Goal: Task Accomplishment & Management: Manage account settings

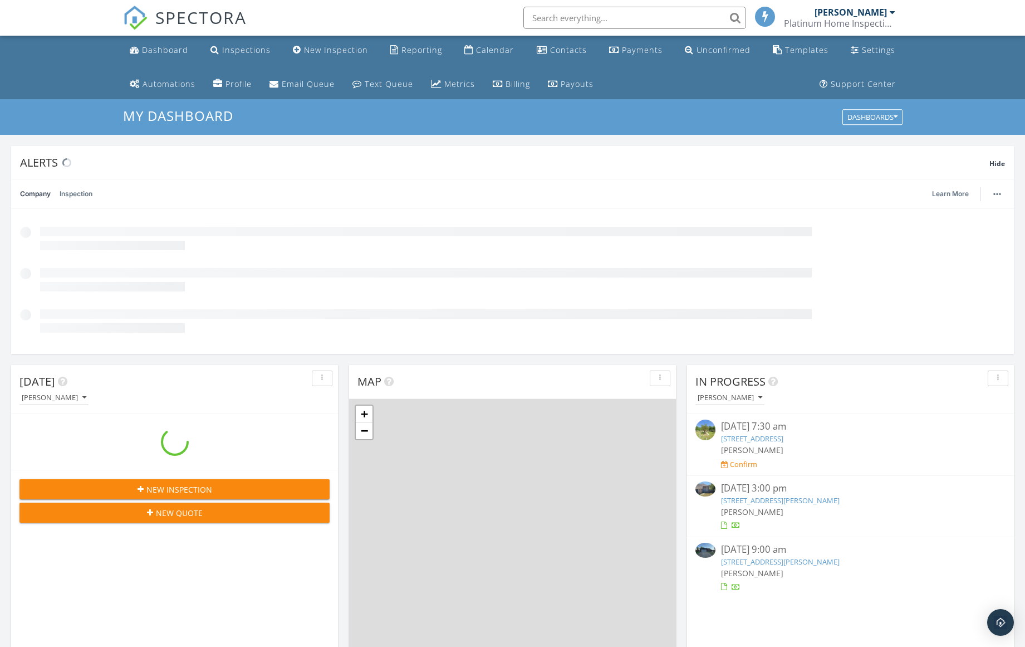
scroll to position [1031, 1043]
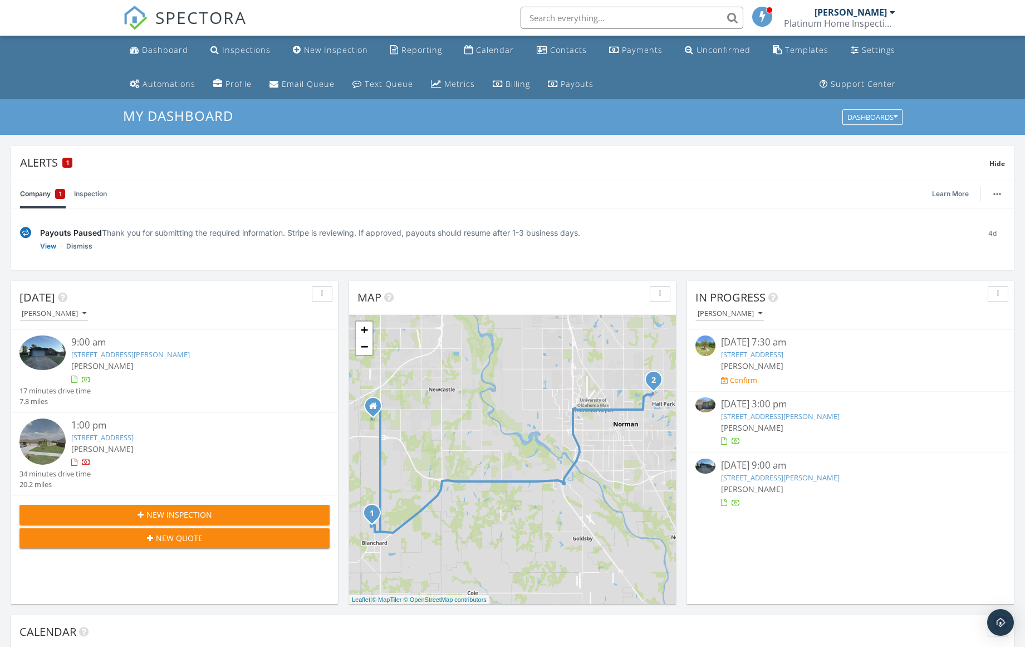
click at [52, 349] on img at bounding box center [42, 352] width 46 height 35
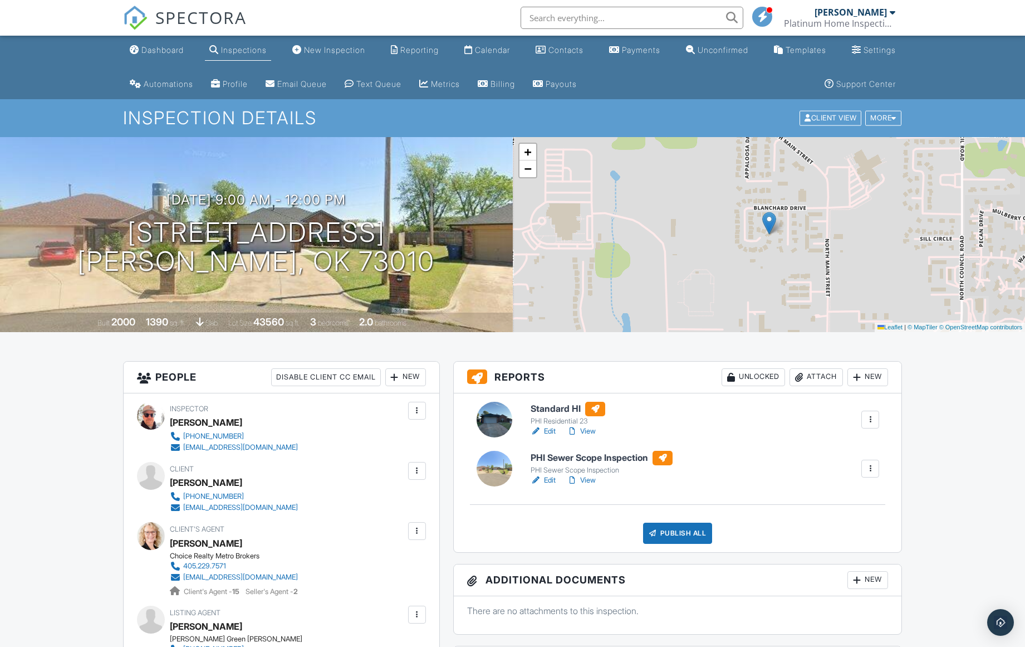
click at [552, 430] on link "Edit" at bounding box center [543, 430] width 25 height 11
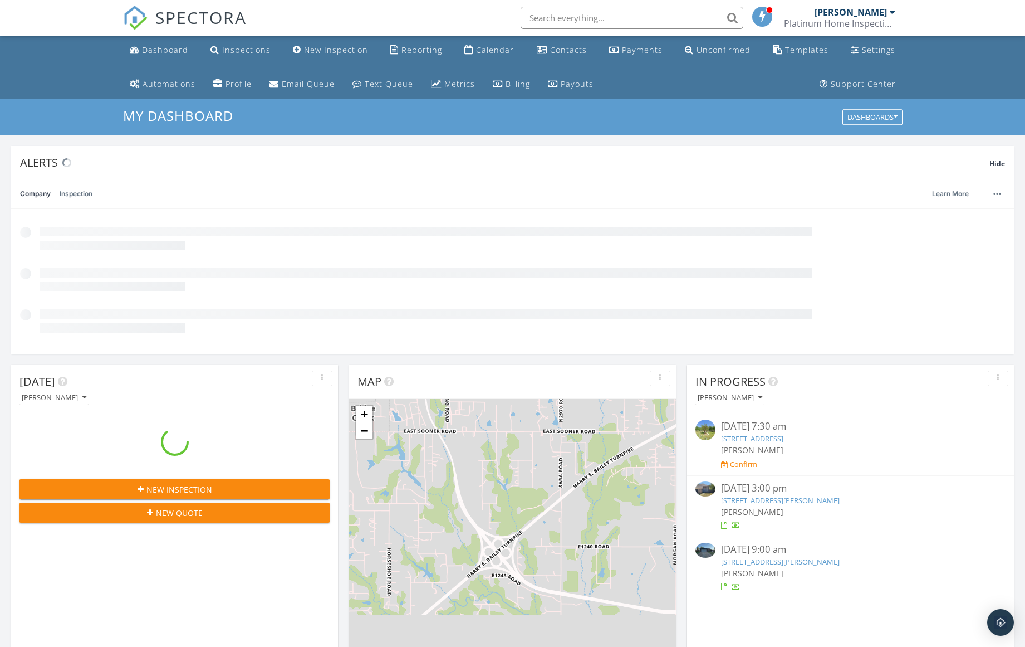
scroll to position [1031, 1043]
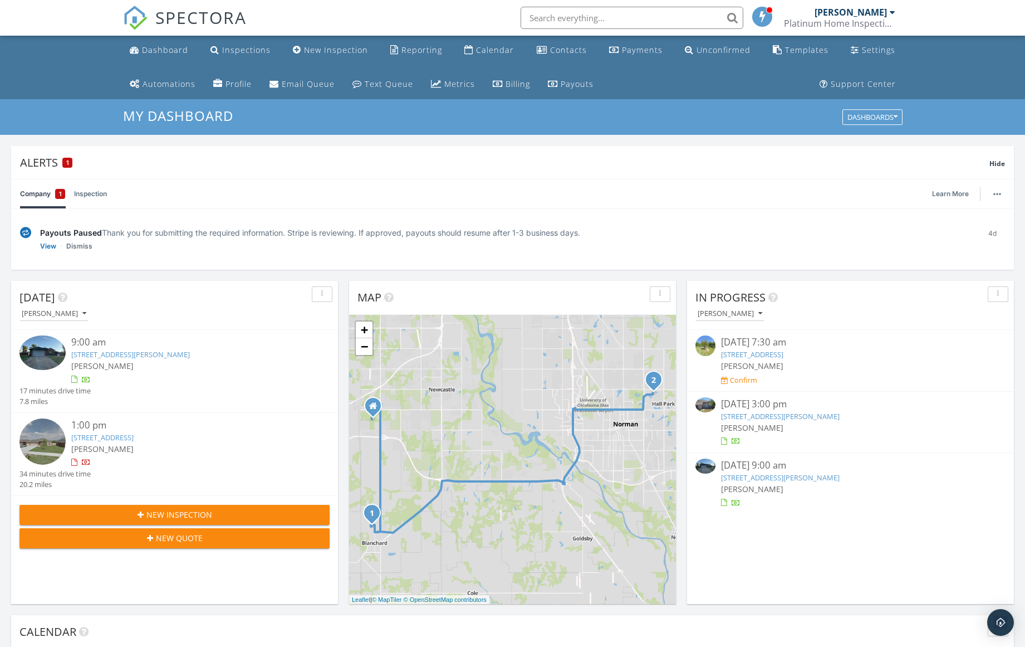
click at [42, 353] on img at bounding box center [42, 352] width 46 height 35
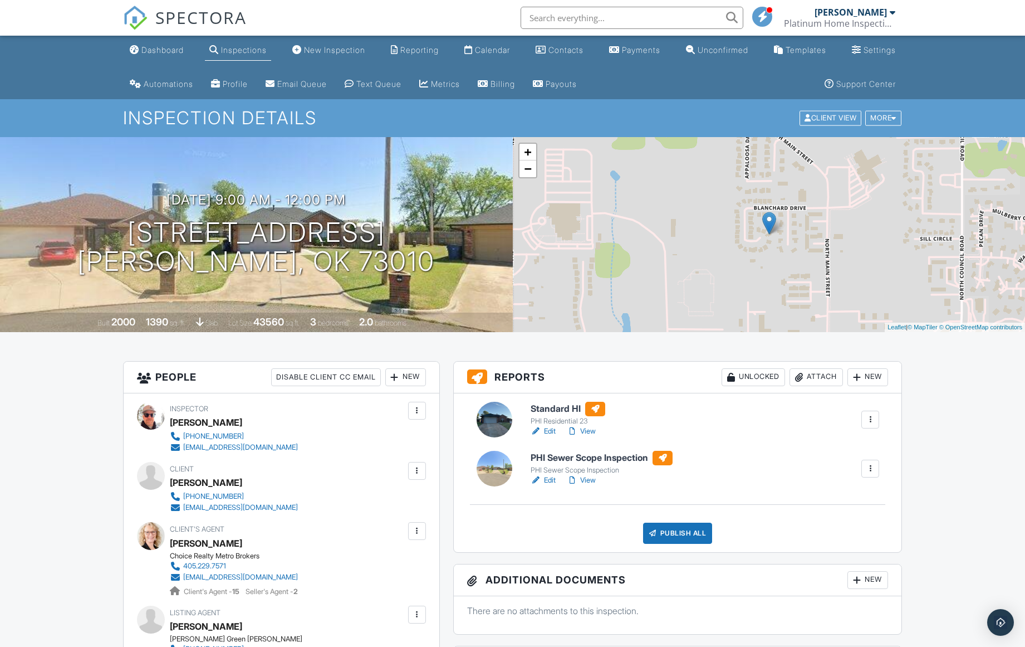
click at [550, 480] on link "Edit" at bounding box center [543, 479] width 25 height 11
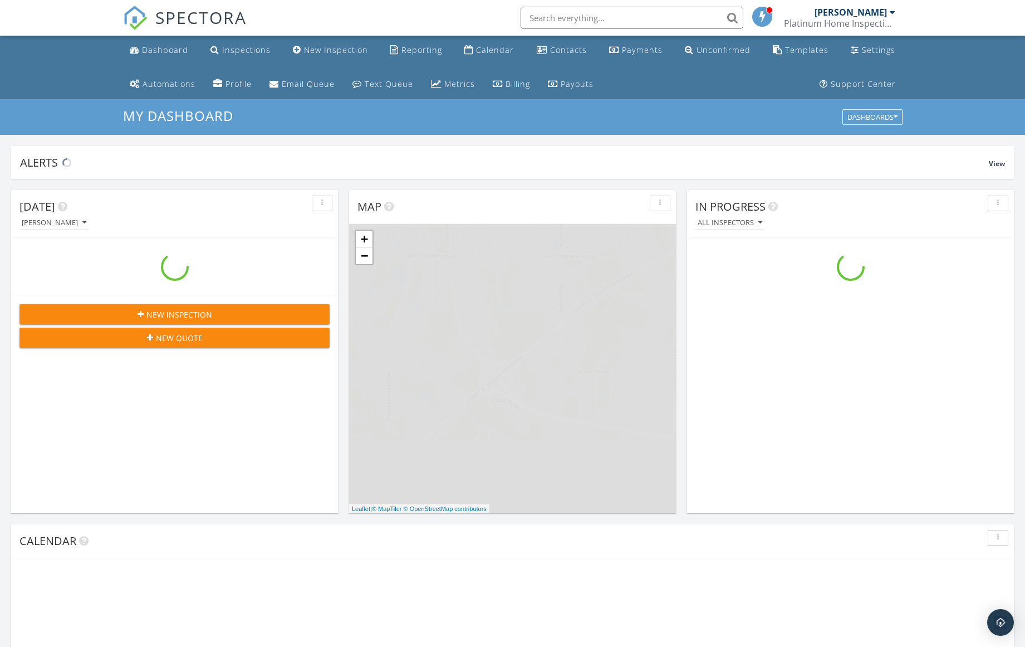
scroll to position [1031, 1043]
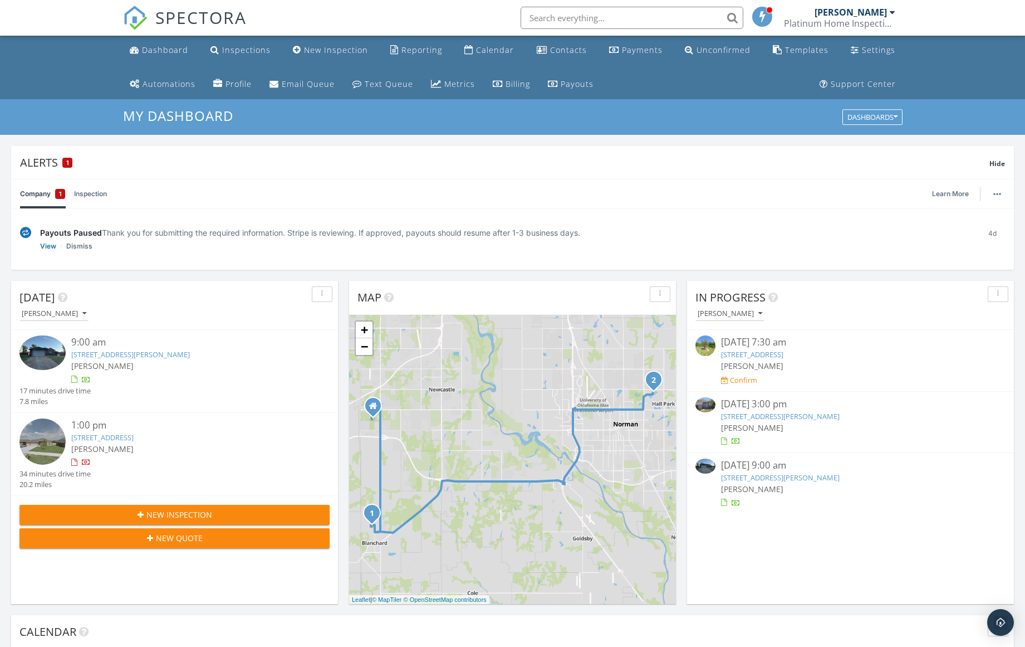
click at [53, 356] on img at bounding box center [42, 352] width 46 height 35
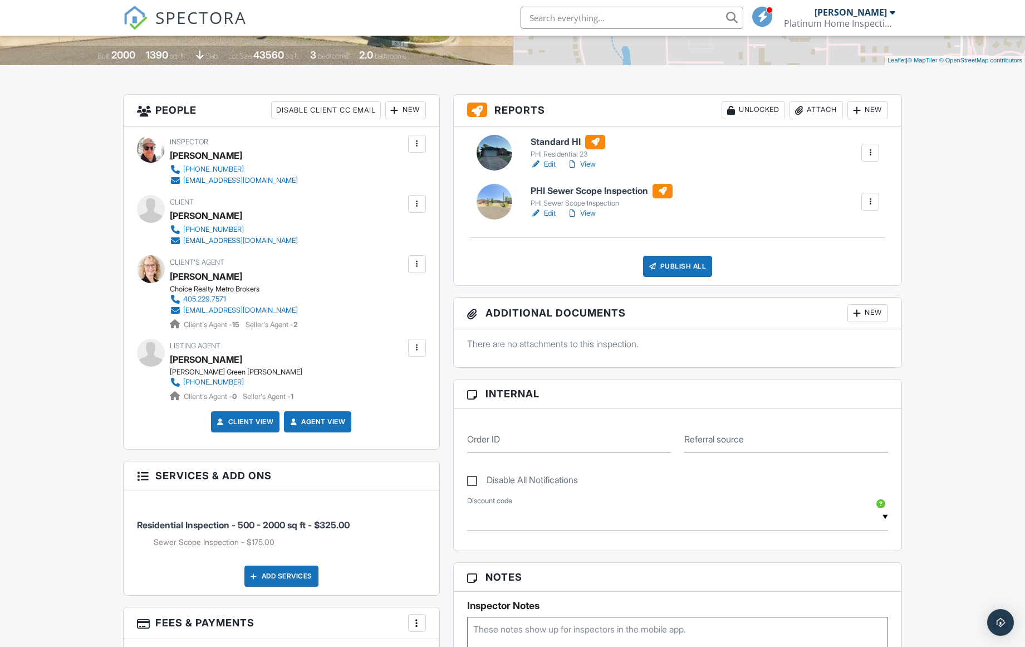
scroll to position [198, 0]
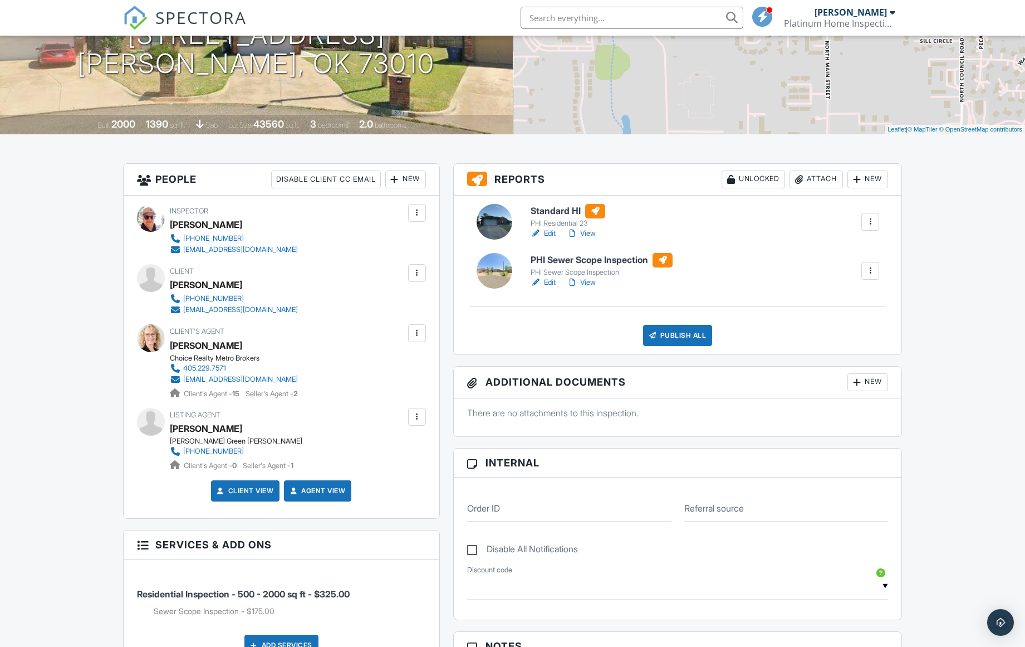
click at [493, 267] on div at bounding box center [495, 271] width 36 height 36
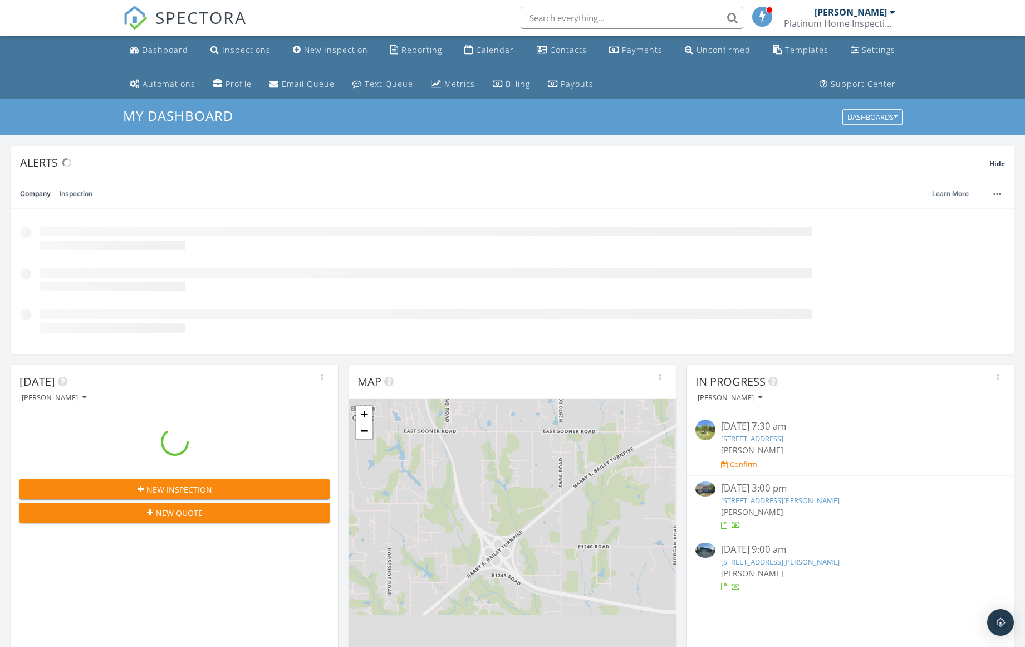
scroll to position [1031, 1043]
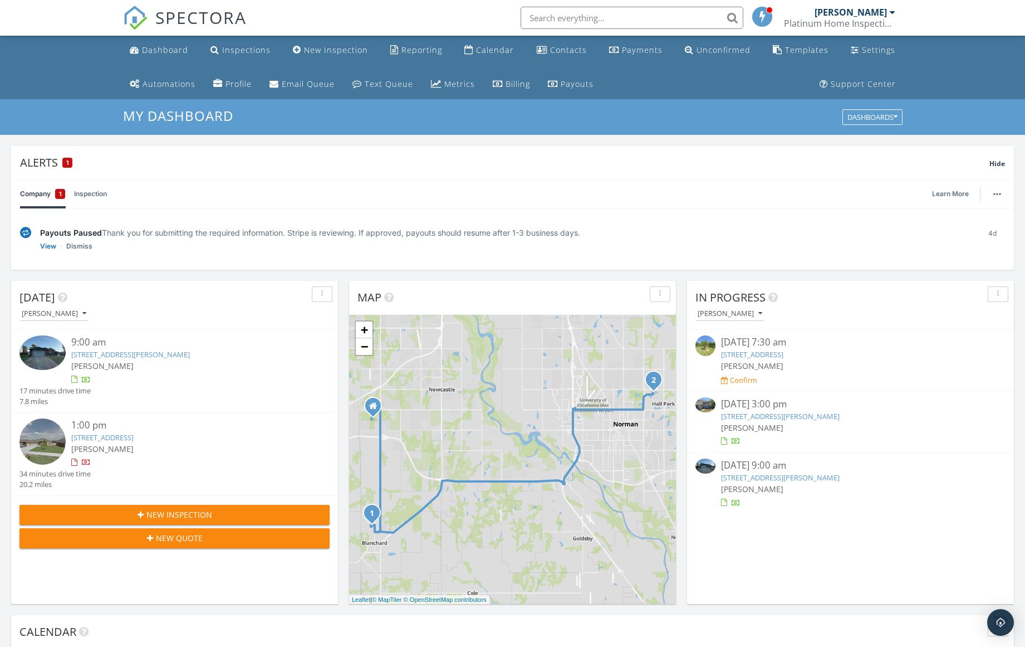
click at [41, 352] on img at bounding box center [42, 352] width 46 height 35
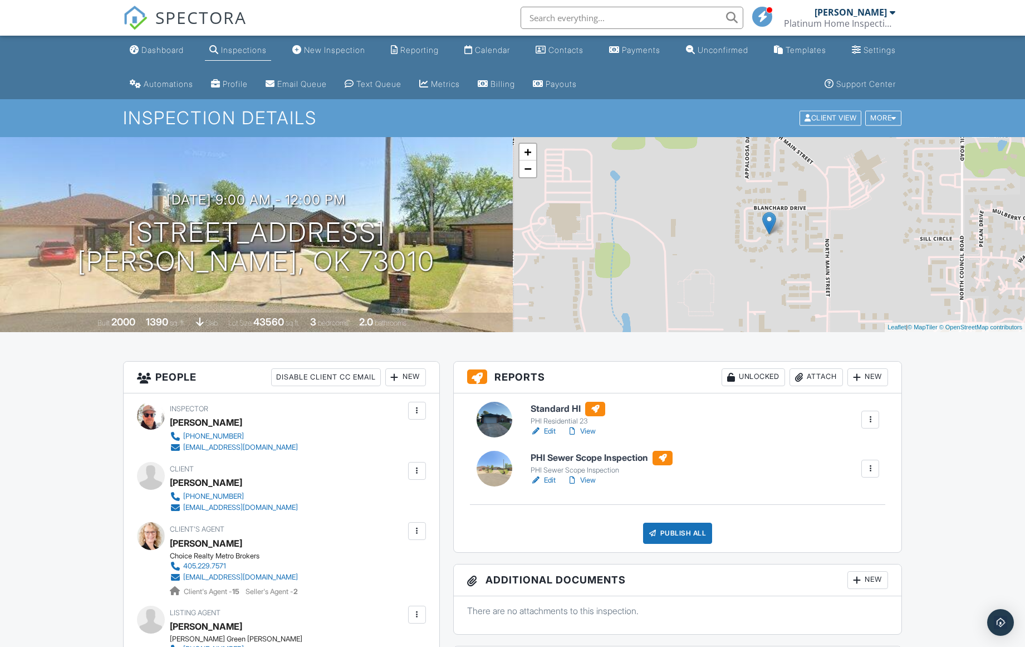
click at [554, 478] on link "Edit" at bounding box center [543, 479] width 25 height 11
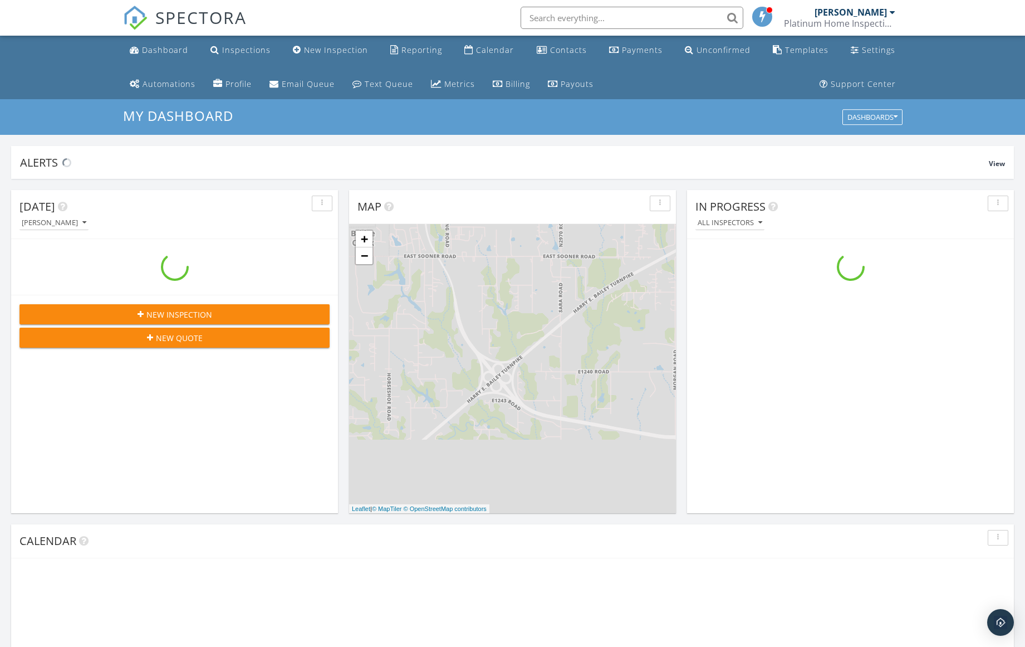
scroll to position [1031, 1043]
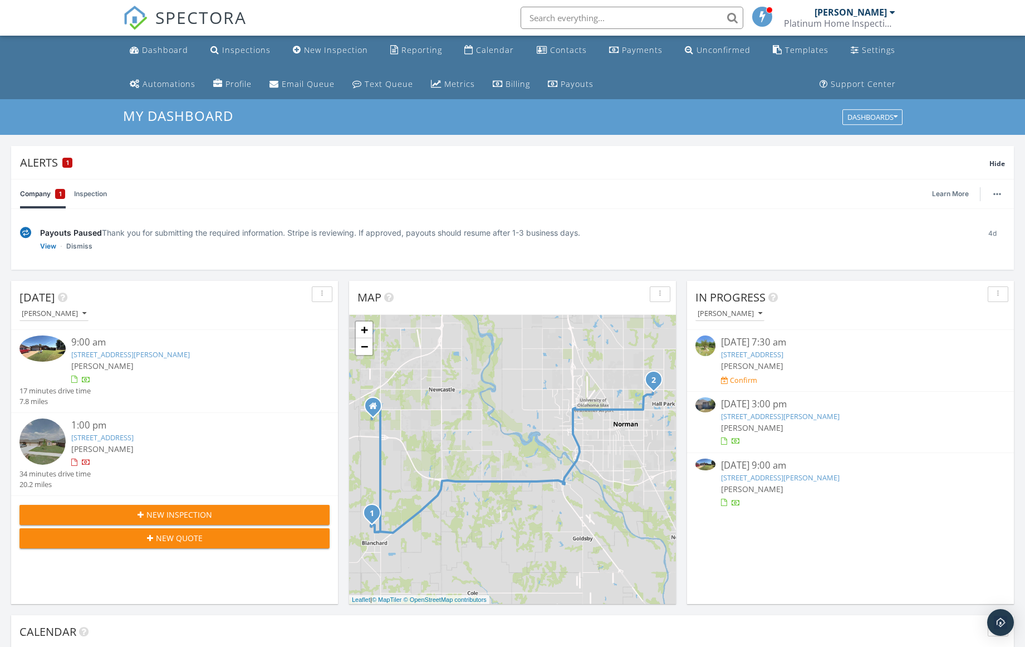
click at [53, 346] on img at bounding box center [42, 348] width 46 height 26
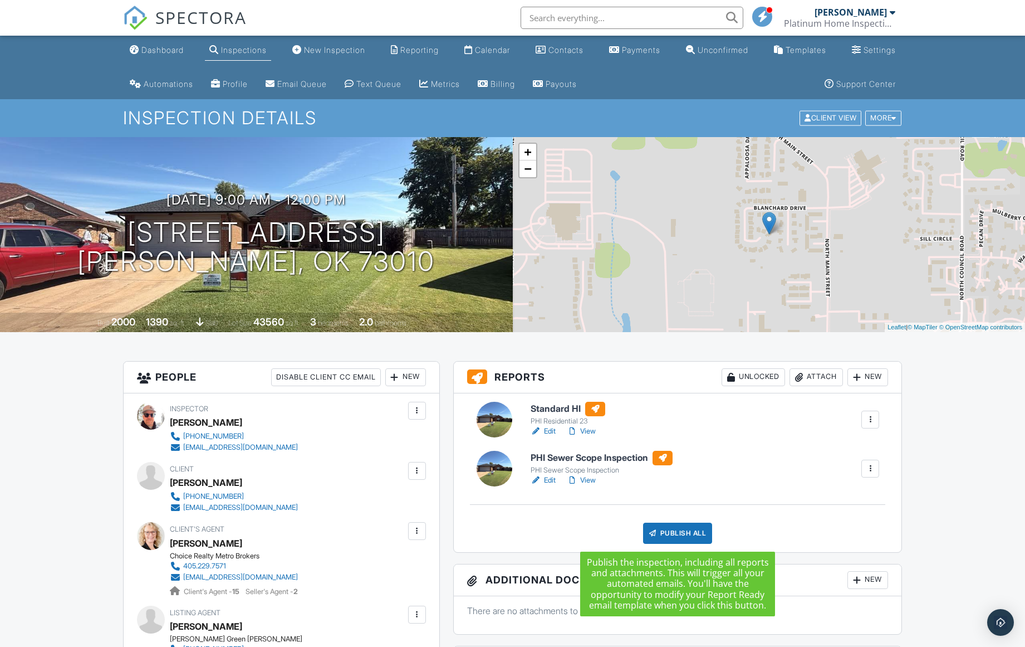
click at [678, 531] on div "Publish All" at bounding box center [678, 532] width 70 height 21
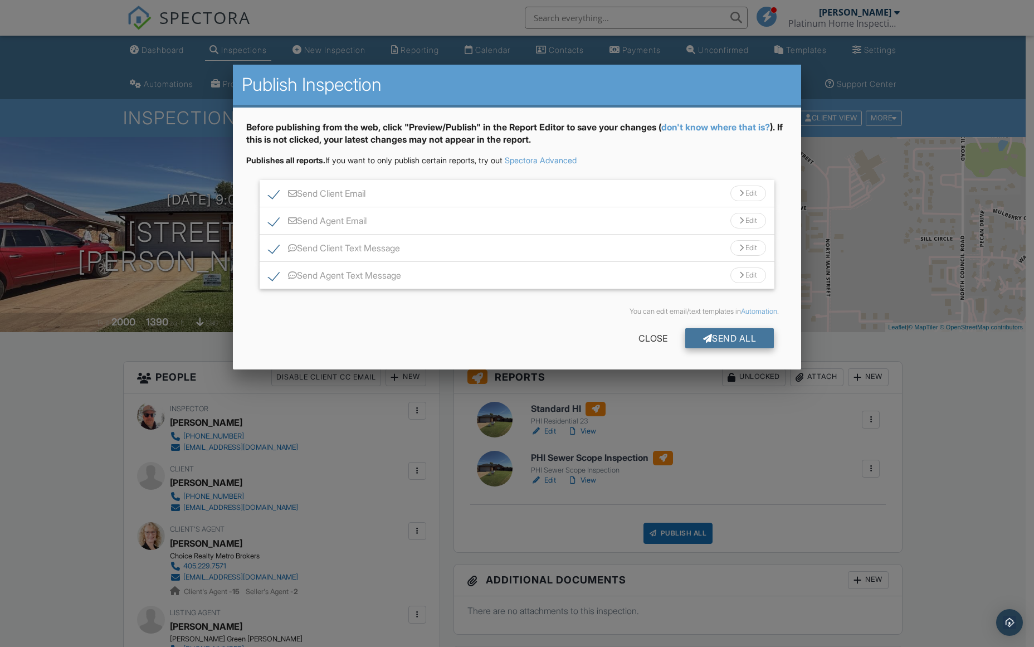
click at [732, 336] on div "Send All" at bounding box center [729, 338] width 89 height 20
